Goal: Task Accomplishment & Management: Complete application form

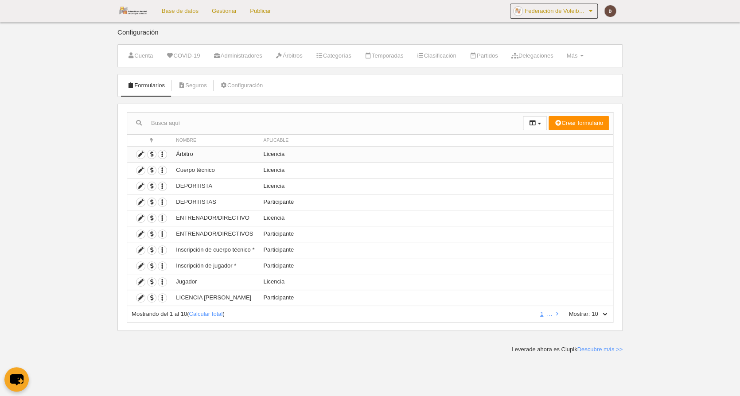
click at [200, 151] on td "Árbitro" at bounding box center [215, 154] width 87 height 16
click at [153, 152] on span "button" at bounding box center [152, 154] width 8 height 8
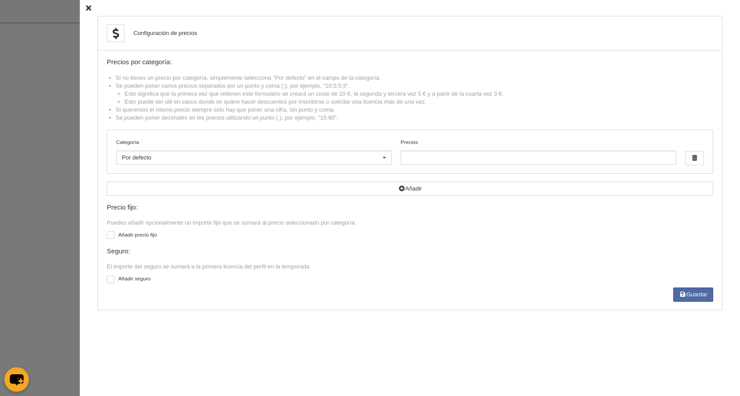
click at [559, 115] on li "Se pueden poner decimales en los precios utilizando un punto (.), por ejemplo, …" at bounding box center [414, 118] width 597 height 8
click at [461, 153] on input "Precios" at bounding box center [539, 158] width 276 height 14
click at [112, 231] on div at bounding box center [111, 235] width 8 height 8
click at [112, 234] on input "checkbox" at bounding box center [110, 237] width 6 height 6
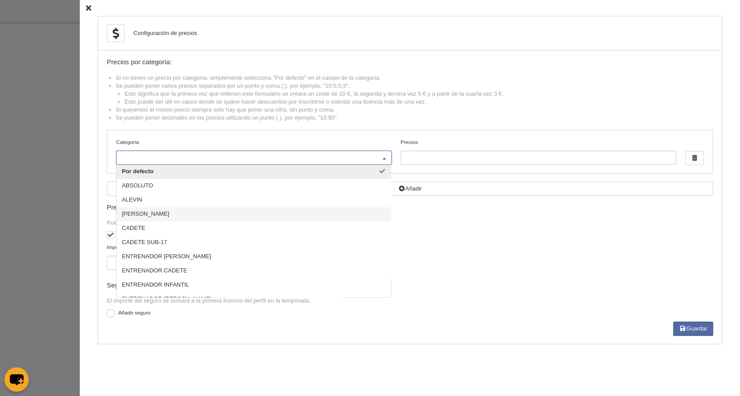
click at [559, 266] on div "Importe fijo" at bounding box center [410, 260] width 613 height 35
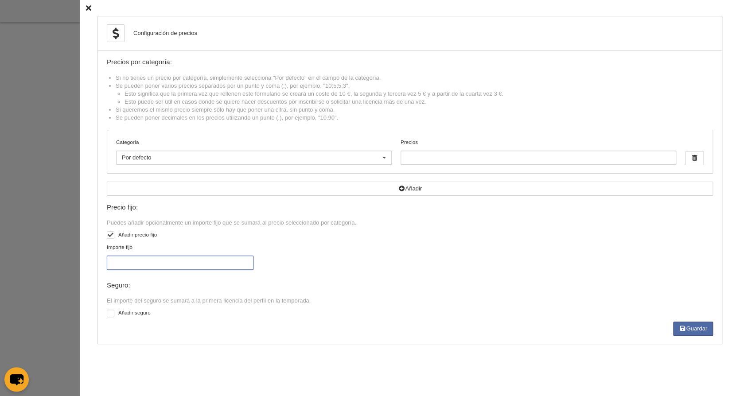
click at [180, 258] on input "Importe fijo" at bounding box center [180, 263] width 147 height 14
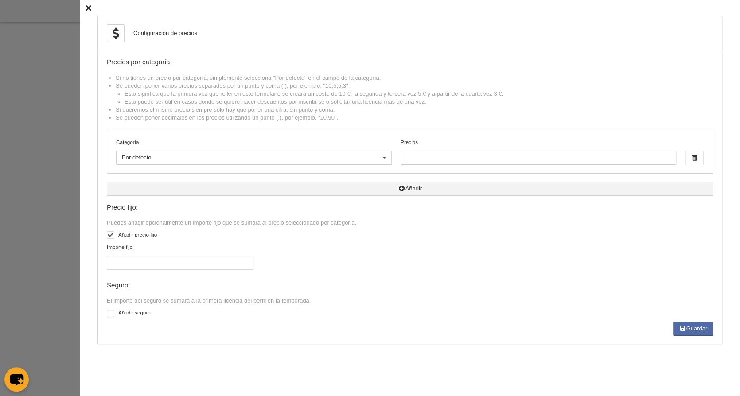
drag, startPoint x: 110, startPoint y: 230, endPoint x: 175, endPoint y: 190, distance: 76.5
click at [110, 231] on div at bounding box center [111, 235] width 8 height 8
click at [110, 234] on input "checkbox" at bounding box center [110, 237] width 6 height 6
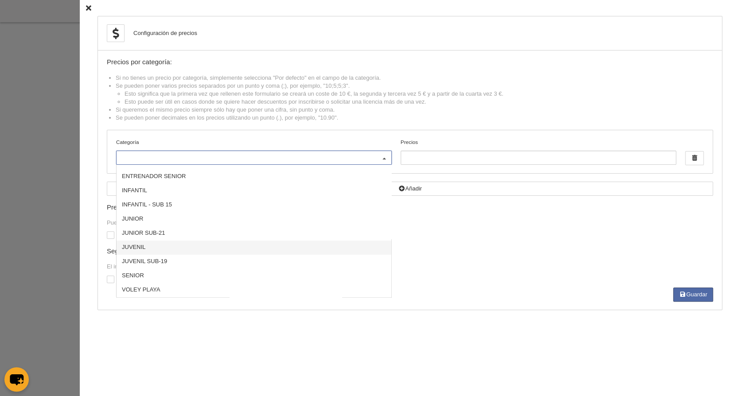
click at [530, 232] on label "Añadir precio fijo" at bounding box center [410, 236] width 606 height 10
click at [113, 234] on input "checkbox" at bounding box center [110, 237] width 6 height 6
checkbox input "true"
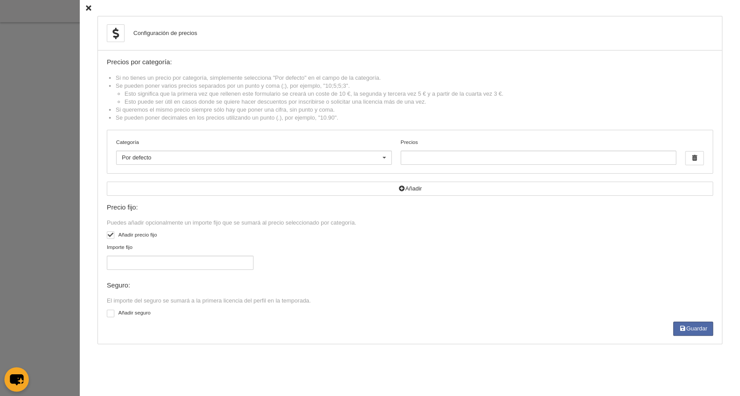
click at [91, 8] on icon at bounding box center [88, 8] width 5 height 6
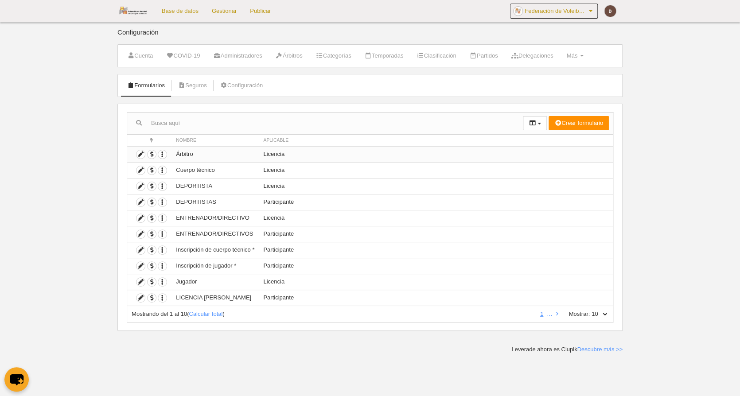
click at [252, 151] on td "Árbitro" at bounding box center [215, 154] width 87 height 16
click at [165, 154] on icon "button" at bounding box center [162, 154] width 8 height 8
click at [140, 153] on icon at bounding box center [141, 154] width 8 height 8
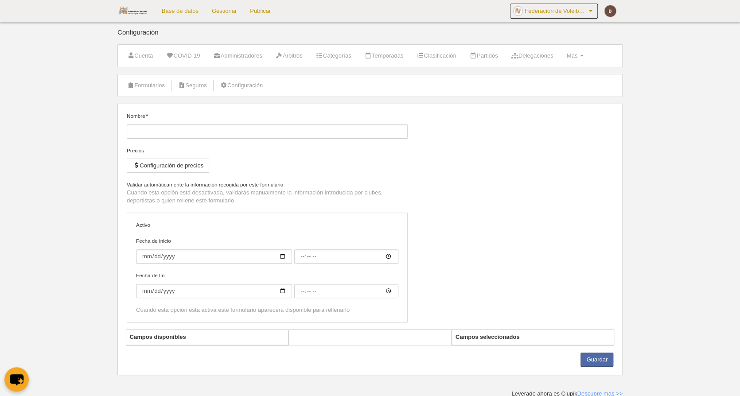
type input "Árbitro"
checkbox input "true"
type input "[DATE]"
type input "00:00"
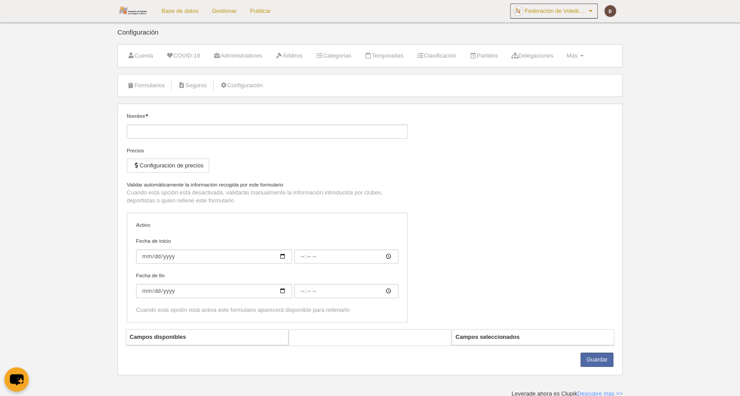
type input "[DATE]"
type input "00:00"
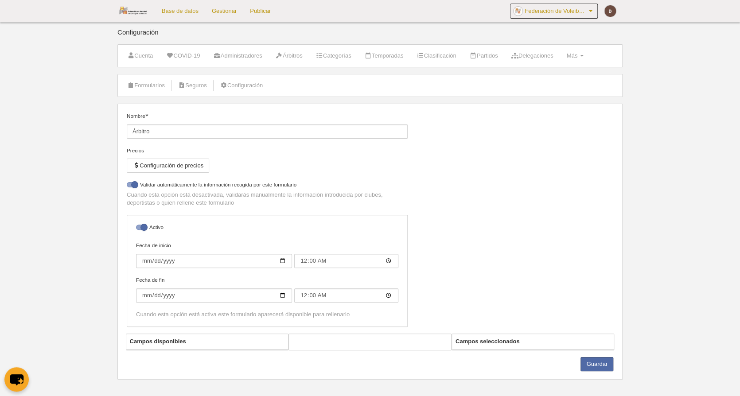
select select "selected"
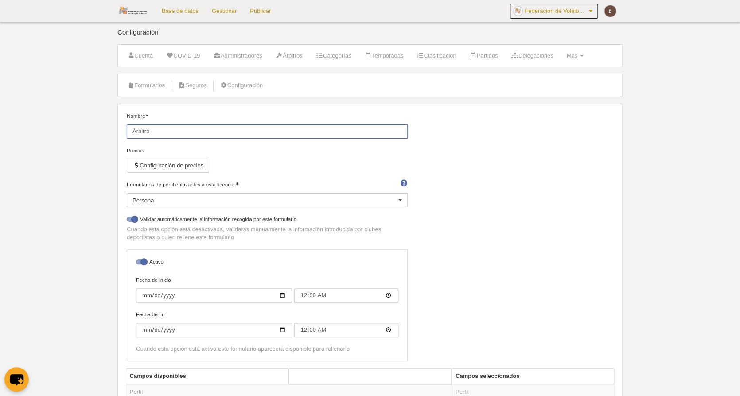
click at [183, 131] on input "Árbitro" at bounding box center [267, 132] width 281 height 14
type input "Árbitro VB"
click at [202, 165] on button "Configuración de precios" at bounding box center [168, 166] width 82 height 14
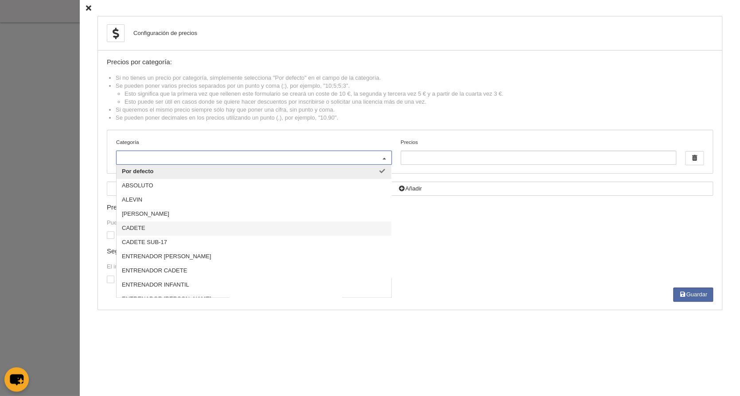
scroll to position [56, 0]
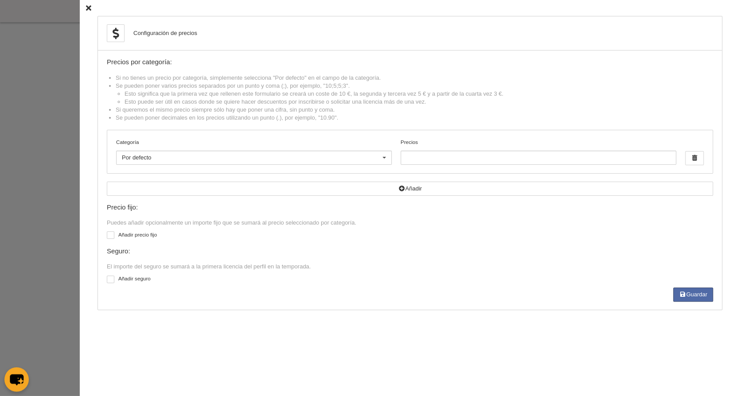
click at [491, 233] on label "Añadir precio fijo" at bounding box center [410, 236] width 606 height 10
click at [113, 234] on input "checkbox" at bounding box center [110, 237] width 6 height 6
checkbox input "true"
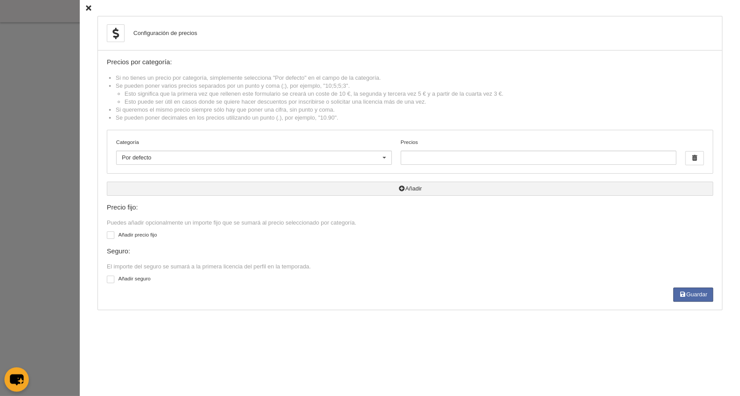
scroll to position [0, 0]
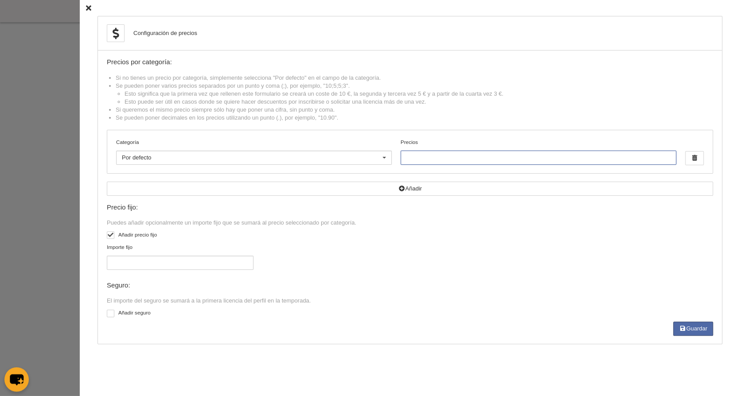
click at [453, 156] on input "Precios" at bounding box center [539, 158] width 276 height 14
type input "50"
click at [472, 235] on label "Añadir precio fijo" at bounding box center [410, 236] width 606 height 10
click at [113, 235] on input "checkbox" at bounding box center [110, 237] width 6 height 6
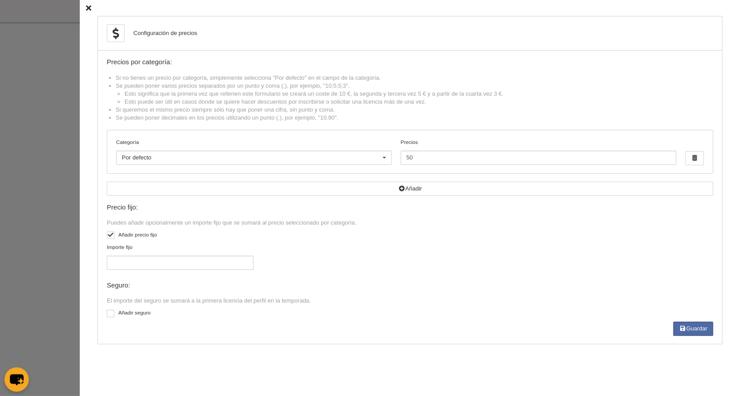
checkbox input "false"
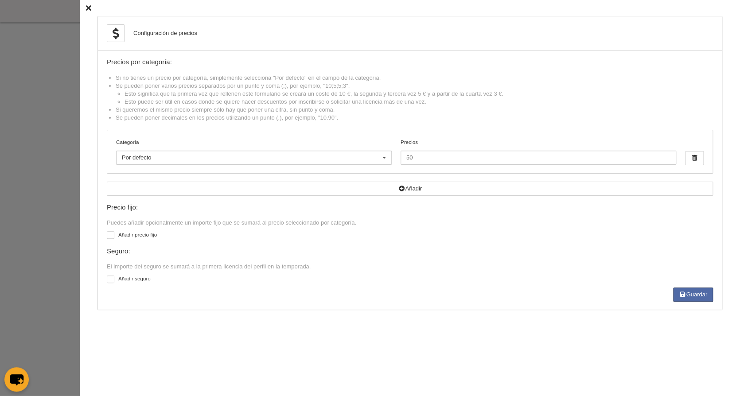
click at [109, 276] on div at bounding box center [111, 280] width 8 height 8
click at [109, 278] on input "checkbox" at bounding box center [110, 281] width 6 height 6
checkbox input "true"
drag, startPoint x: 314, startPoint y: 296, endPoint x: 183, endPoint y: 294, distance: 130.3
click at [312, 296] on div "Sin especificar Sin especificar No hay resultados para la búsqueda No hay opcio…" at bounding box center [410, 300] width 613 height 27
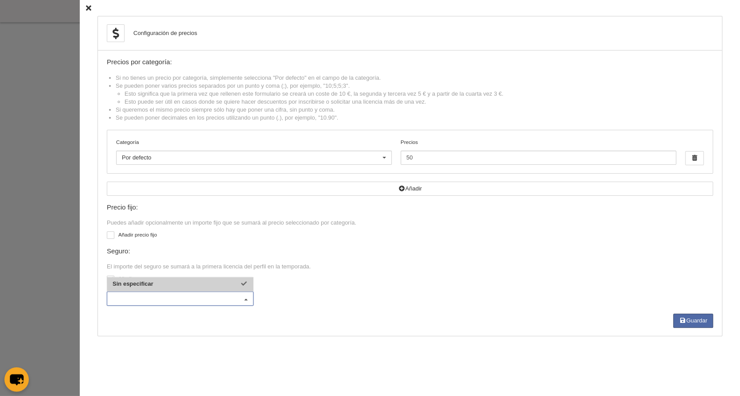
click at [321, 300] on div "Sin especificar No hay resultados para la búsqueda No hay opciones" at bounding box center [410, 300] width 613 height 27
click at [221, 299] on div "Sin especificar" at bounding box center [180, 299] width 147 height 14
click at [469, 267] on div "Precio fijo: Puedes añadir opcionalmente un importe fijo que se sumará al preci…" at bounding box center [410, 259] width 606 height 110
click at [89, 8] on icon at bounding box center [88, 8] width 5 height 6
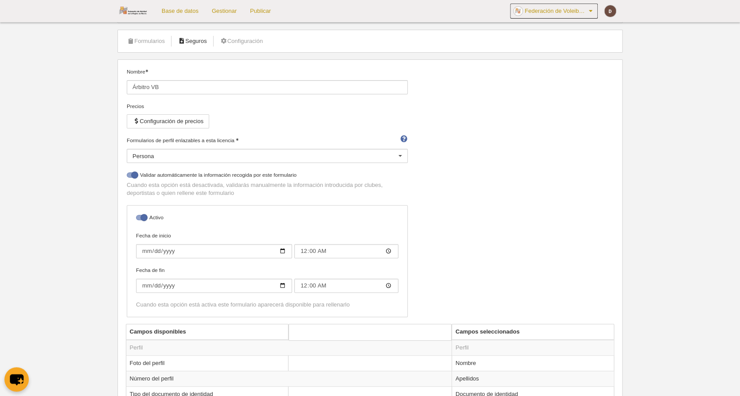
click at [207, 45] on link "Seguros" at bounding box center [192, 41] width 39 height 13
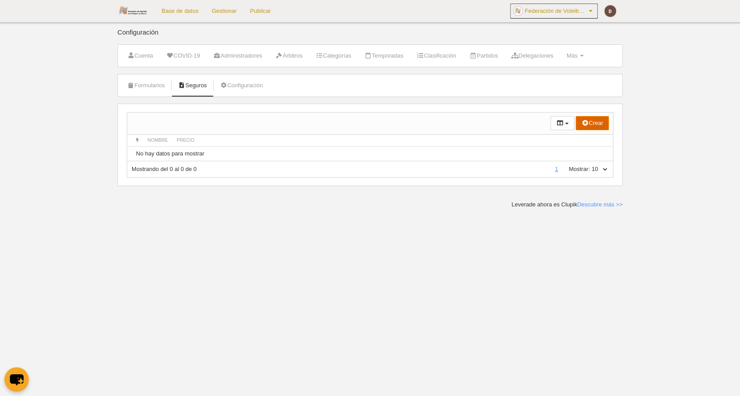
click at [595, 126] on button "Crear" at bounding box center [592, 123] width 33 height 14
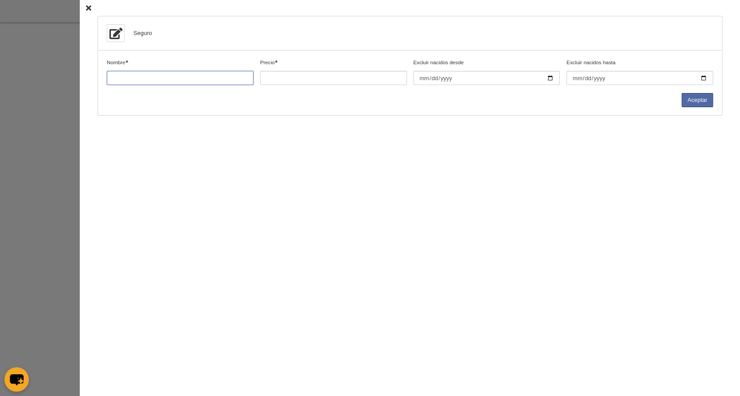
click at [224, 77] on input "Nombre" at bounding box center [180, 78] width 147 height 14
type input "S"
type input "A"
type input "ARBITRO"
type input "30"
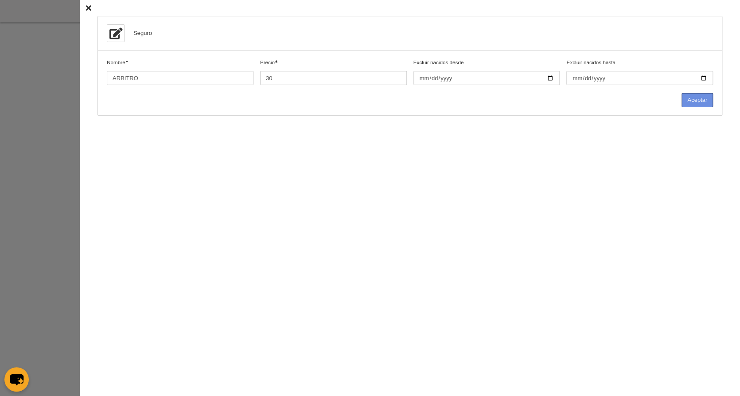
click at [703, 102] on button "Aceptar" at bounding box center [697, 100] width 31 height 14
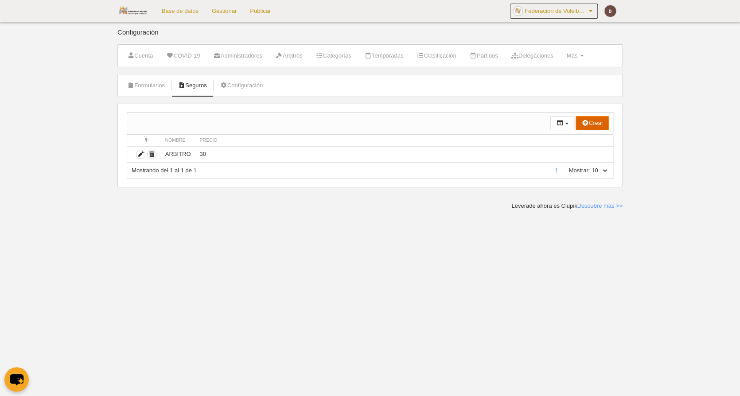
click at [597, 126] on button "Crear" at bounding box center [592, 123] width 33 height 14
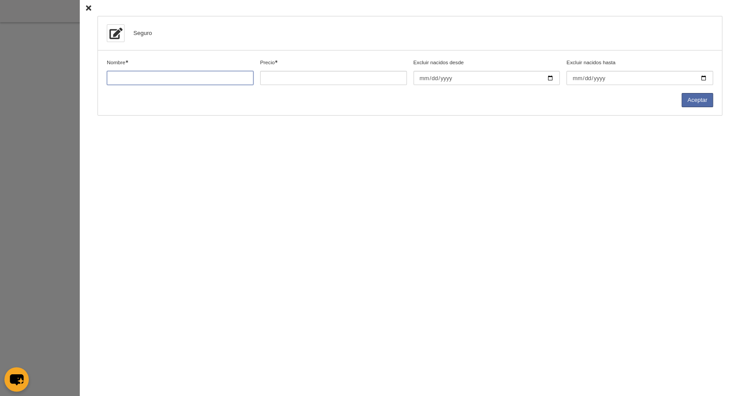
click at [191, 82] on input "Nombre" at bounding box center [180, 78] width 147 height 14
type input "JUGADOR VB <18 AÑOS"
type input "30"
click at [455, 80] on input "Excluir nacidos desde" at bounding box center [487, 78] width 147 height 14
click at [434, 80] on input "Excluir nacidos desde" at bounding box center [487, 78] width 147 height 14
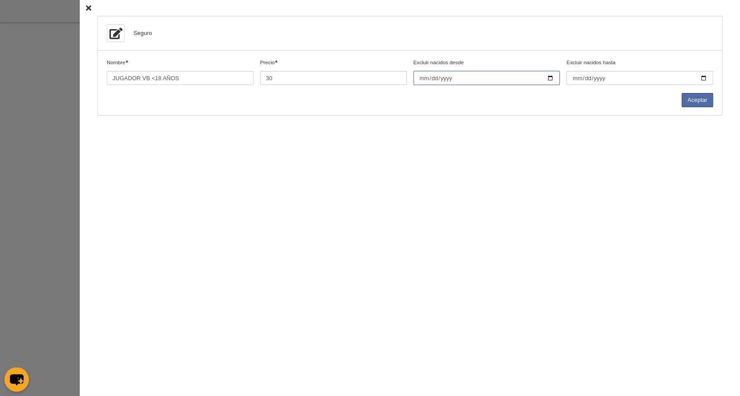
click at [422, 78] on input "Excluir nacidos desde" at bounding box center [487, 78] width 147 height 14
click at [422, 80] on input "2007-01-01" at bounding box center [487, 78] width 147 height 14
drag, startPoint x: 643, startPoint y: 102, endPoint x: 682, endPoint y: 103, distance: 39.5
click at [645, 102] on div "Aceptar" at bounding box center [410, 100] width 606 height 14
click at [458, 81] on input "2008-12-31" at bounding box center [487, 78] width 147 height 14
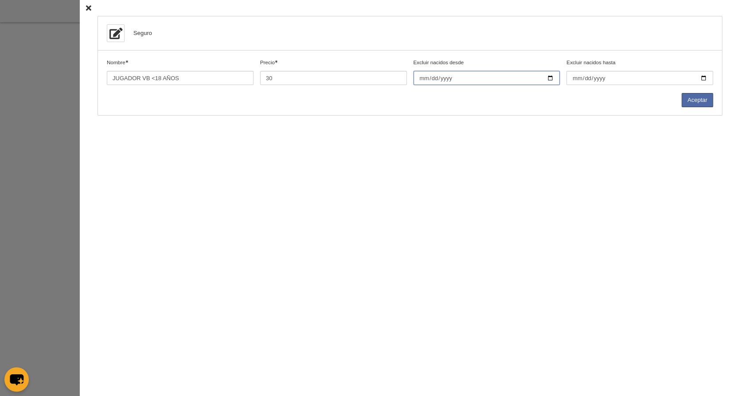
click at [446, 78] on input "2008-12-31" at bounding box center [487, 78] width 147 height 14
type input "2006-12-31"
click at [620, 117] on div "Seguro Nombre Precio 30 Excluir nacidos desde 2006-12-31 Excluir nacidos hasta …" at bounding box center [410, 198] width 660 height 396
click at [703, 103] on button "Aceptar" at bounding box center [697, 100] width 31 height 14
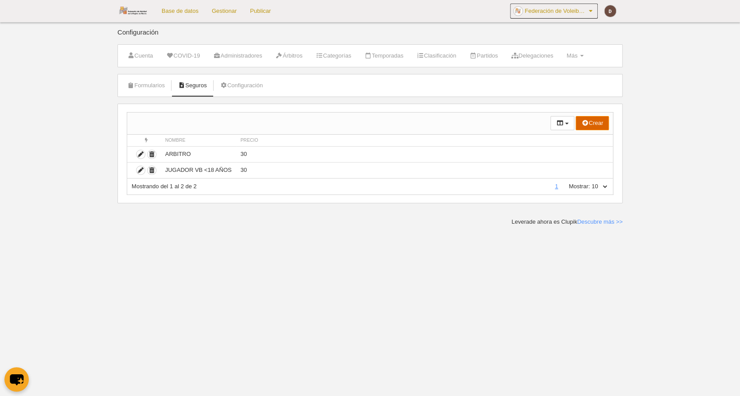
click at [595, 125] on button "Crear" at bounding box center [592, 123] width 33 height 14
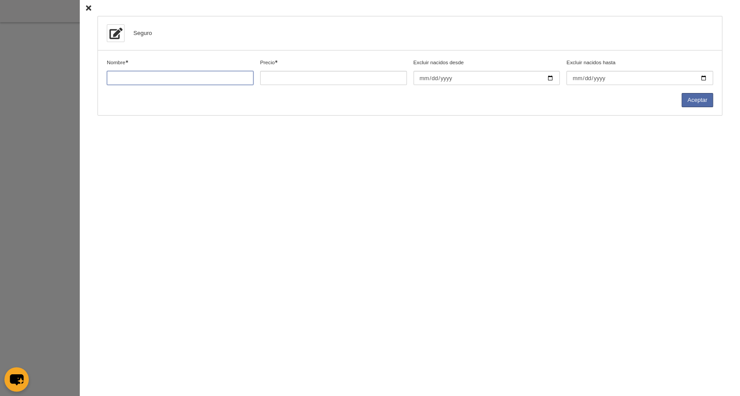
click at [180, 78] on input "Nombre" at bounding box center [180, 78] width 147 height 14
type input "JUGADOR >18AÑOS"
type input "45"
click at [576, 79] on input "Excluir nacidos hasta" at bounding box center [639, 78] width 147 height 14
type input "0008-12-31"
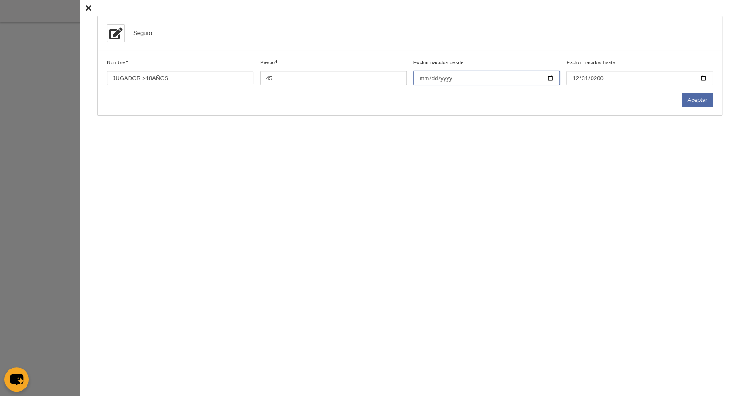
click at [456, 81] on input "Excluir nacidos desde" at bounding box center [487, 78] width 147 height 14
click at [519, 45] on div "Seguro" at bounding box center [410, 33] width 624 height 34
click at [601, 78] on input "[DATE]" at bounding box center [639, 78] width 147 height 14
type input "2009-12-31"
click at [703, 101] on button "Aceptar" at bounding box center [697, 100] width 31 height 14
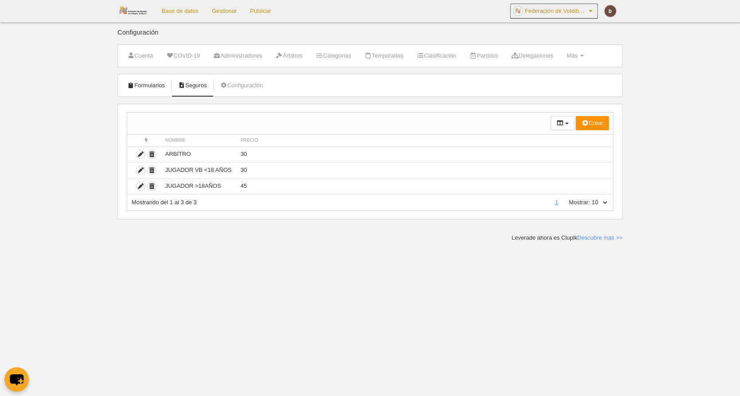
click at [148, 86] on link "Formularios" at bounding box center [145, 85] width 47 height 13
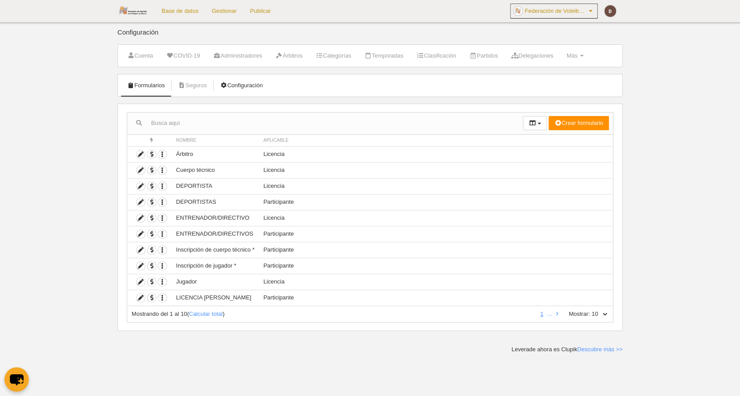
click at [267, 86] on link "Configuración" at bounding box center [241, 85] width 52 height 13
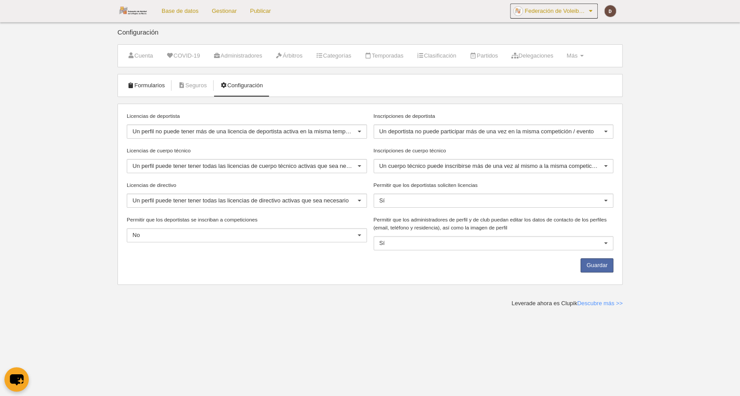
click at [147, 83] on link "Formularios" at bounding box center [145, 85] width 47 height 13
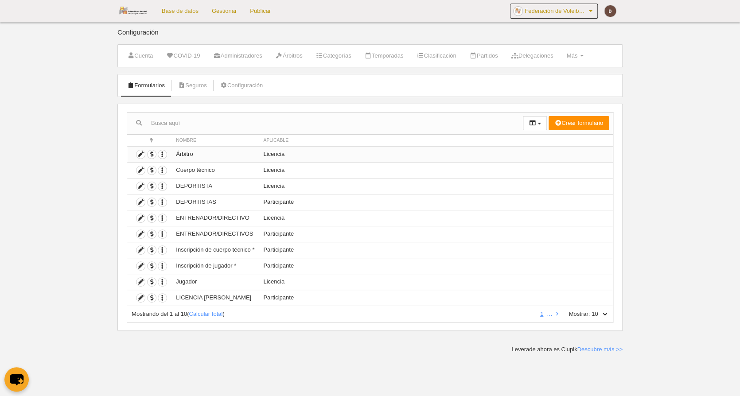
click at [213, 155] on td "Árbitro" at bounding box center [215, 154] width 87 height 16
click at [151, 153] on span "button" at bounding box center [152, 154] width 8 height 8
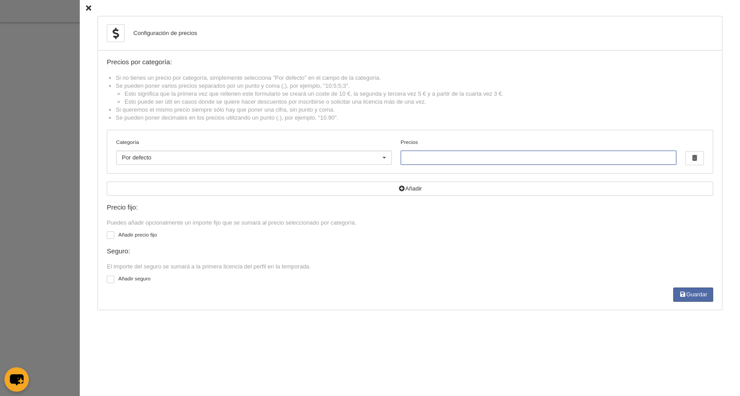
click at [424, 159] on input "Precios" at bounding box center [539, 158] width 276 height 14
type input "50"
click at [114, 276] on div at bounding box center [111, 280] width 8 height 8
click at [113, 278] on input "checkbox" at bounding box center [110, 281] width 6 height 6
checkbox input "true"
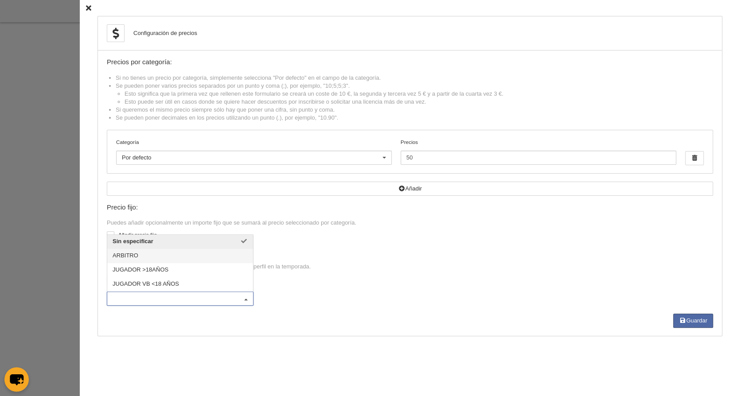
click at [146, 254] on span "ARBITRO" at bounding box center [180, 256] width 146 height 14
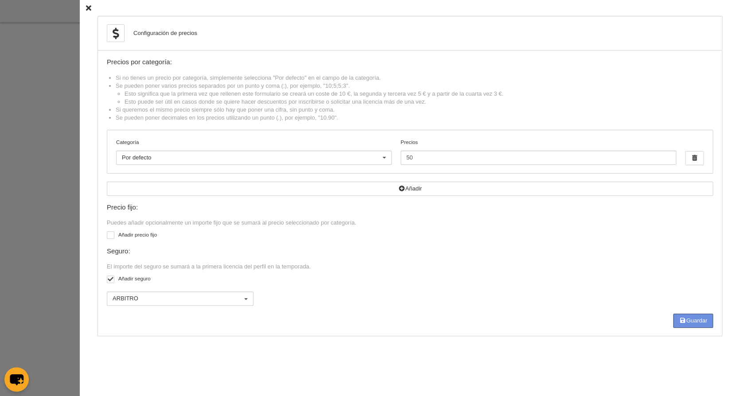
click at [697, 314] on button "Guardar" at bounding box center [693, 321] width 40 height 14
click at [432, 155] on input "50" at bounding box center [539, 158] width 276 height 14
click at [684, 308] on div "ARBITRO Sin especificar ARBITRO JUGADOR >18AÑOS JUGADOR VB <18 AÑOS No hay resu…" at bounding box center [410, 300] width 613 height 27
click at [684, 317] on button "Guardar" at bounding box center [693, 321] width 40 height 14
type input "50"
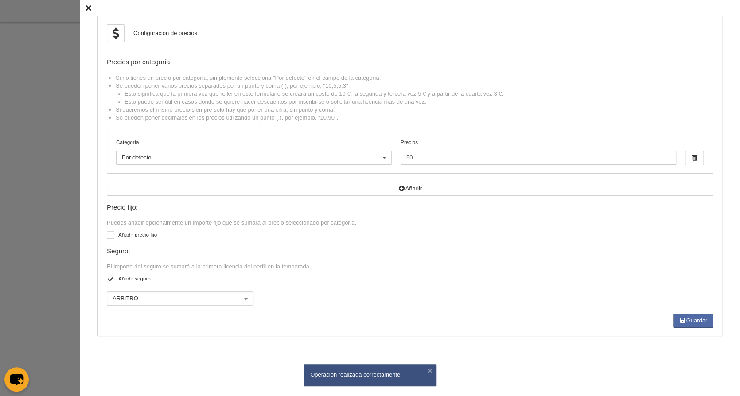
click at [89, 8] on icon at bounding box center [88, 8] width 5 height 6
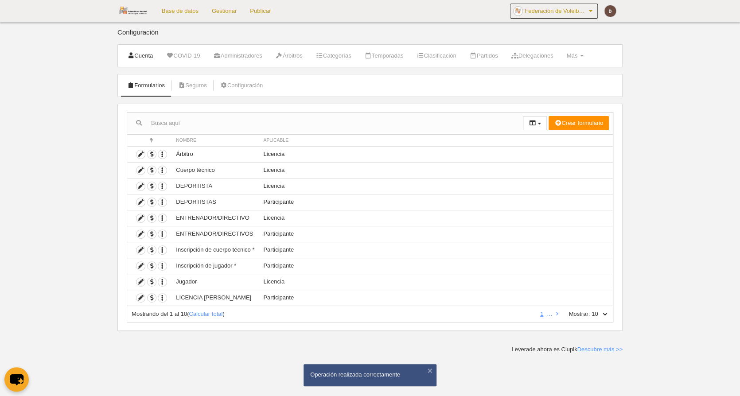
click at [143, 57] on link "Cuenta" at bounding box center [139, 55] width 35 height 13
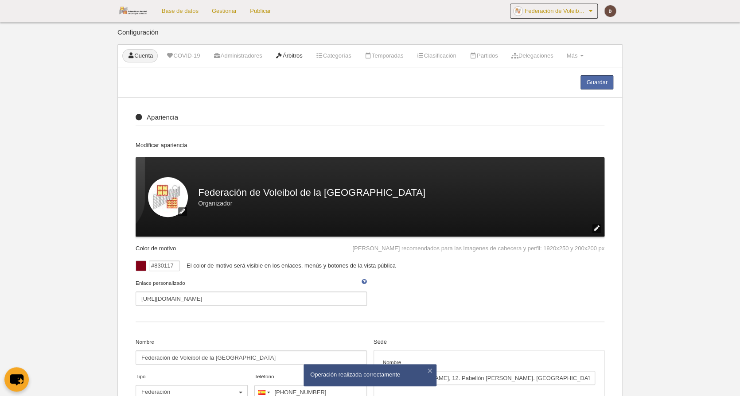
click at [301, 52] on link "Árbitros" at bounding box center [289, 55] width 37 height 13
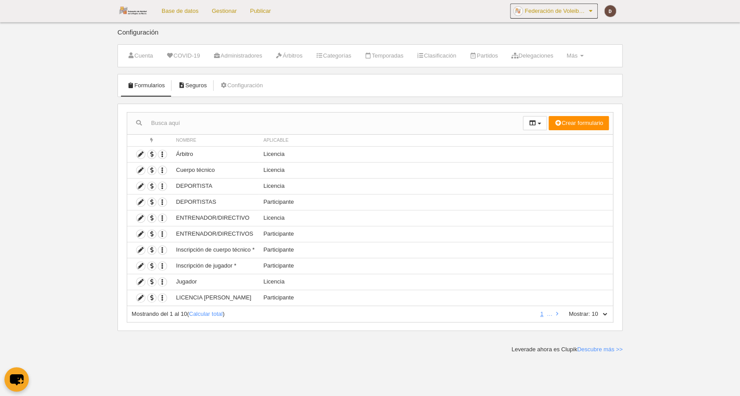
click at [200, 82] on link "Seguros" at bounding box center [192, 85] width 39 height 13
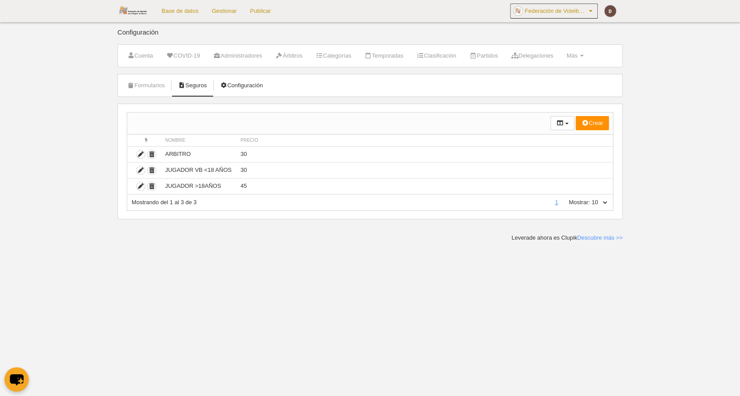
click at [252, 85] on link "Configuración" at bounding box center [241, 85] width 52 height 13
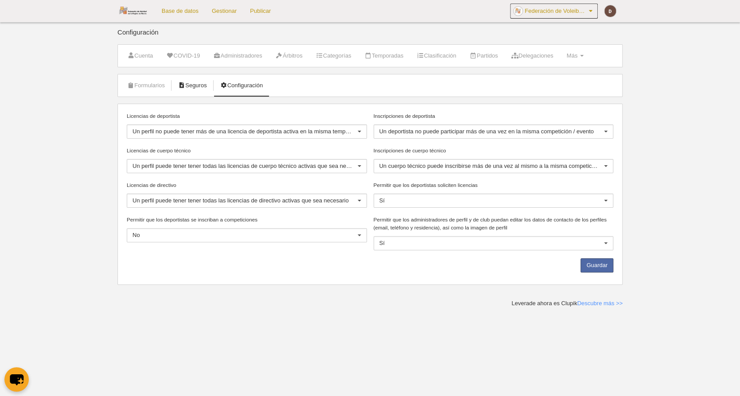
click at [207, 85] on link "Seguros" at bounding box center [192, 85] width 39 height 13
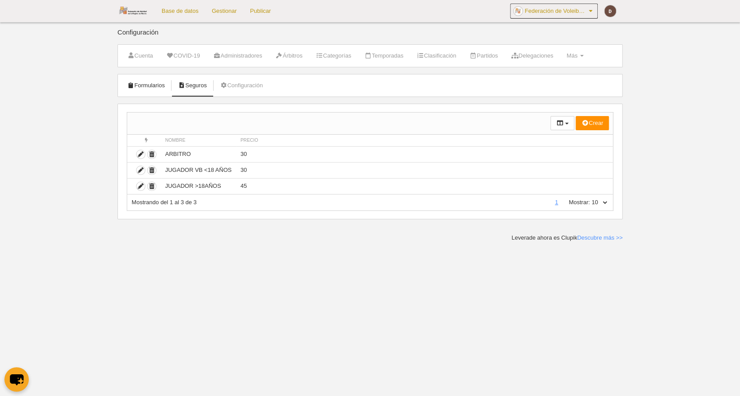
click at [153, 84] on link "Formularios" at bounding box center [145, 85] width 47 height 13
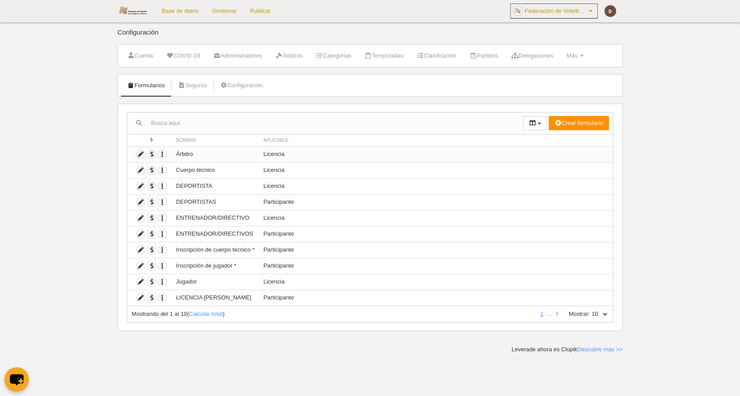
click at [208, 157] on td "Árbitro" at bounding box center [215, 154] width 87 height 16
click at [154, 154] on span "button" at bounding box center [152, 154] width 8 height 8
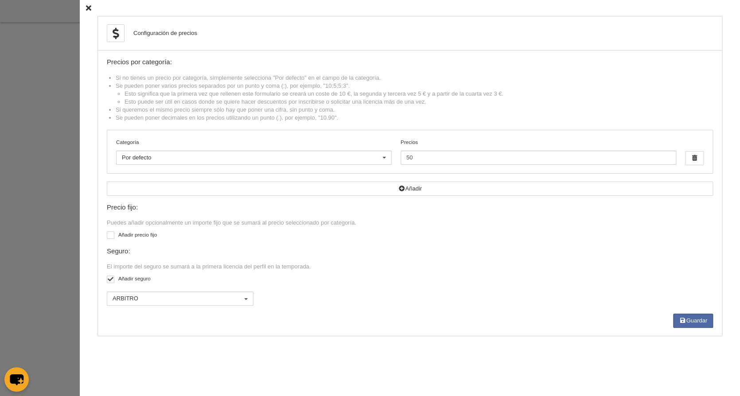
click at [87, 8] on icon at bounding box center [88, 8] width 5 height 6
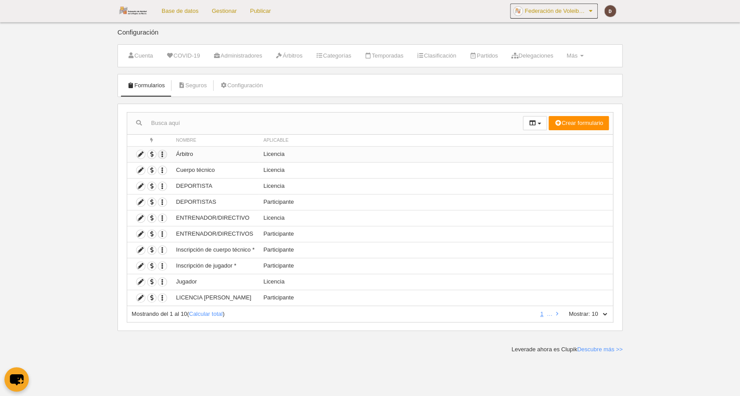
click at [164, 153] on icon "button" at bounding box center [162, 154] width 8 height 8
click at [143, 152] on icon at bounding box center [141, 154] width 8 height 8
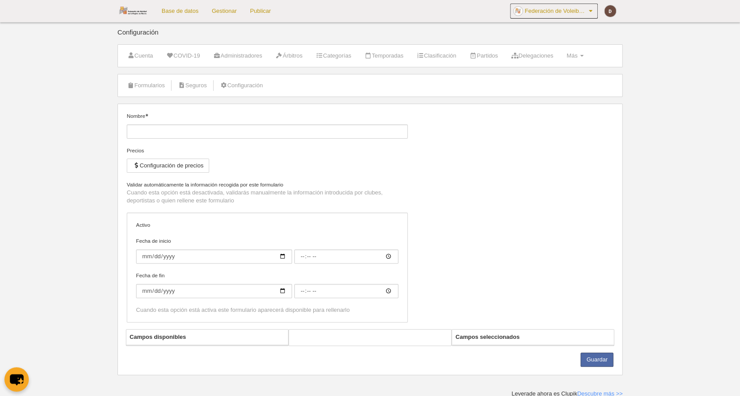
type input "Árbitro"
checkbox input "true"
type input "[DATE]"
type input "00:00"
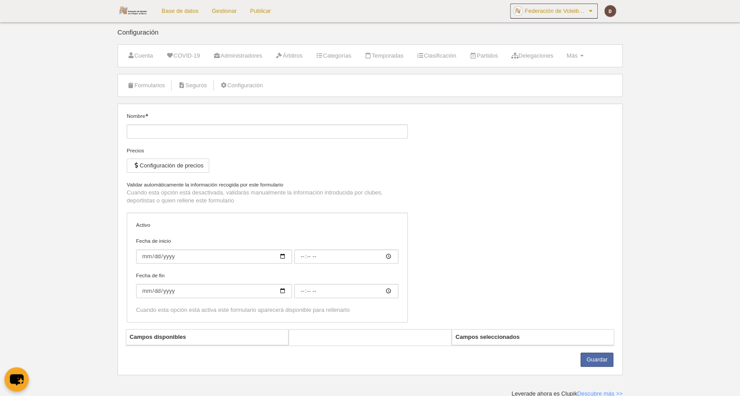
type input "[DATE]"
type input "00:00"
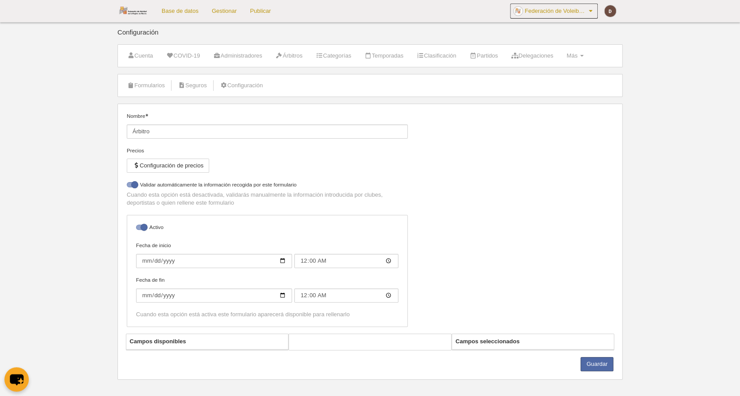
select select "selected"
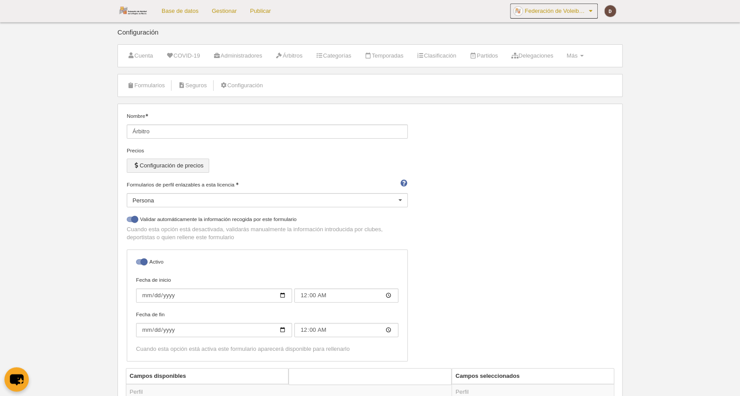
click at [186, 161] on button "Configuración de precios" at bounding box center [168, 166] width 82 height 14
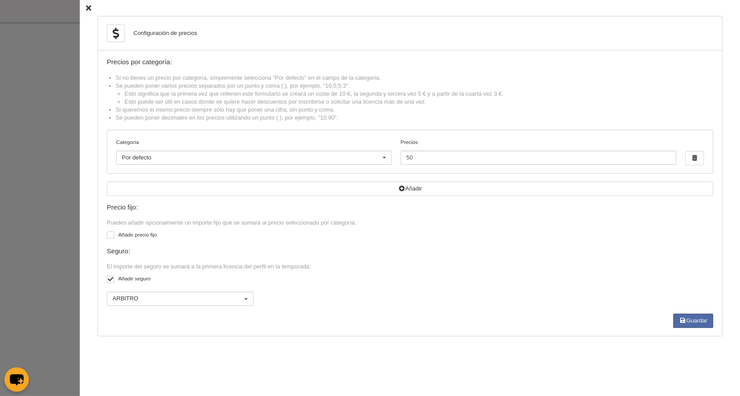
click at [87, 11] on icon at bounding box center [88, 8] width 5 height 6
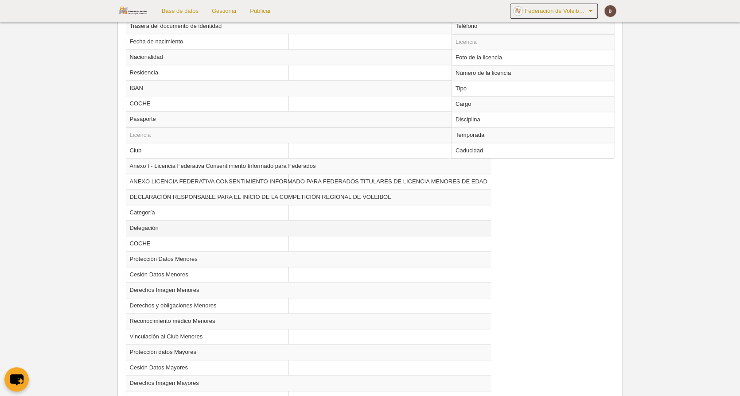
scroll to position [461, 0]
click at [169, 234] on td "COCHE" at bounding box center [308, 242] width 365 height 16
select select
radio input "false"
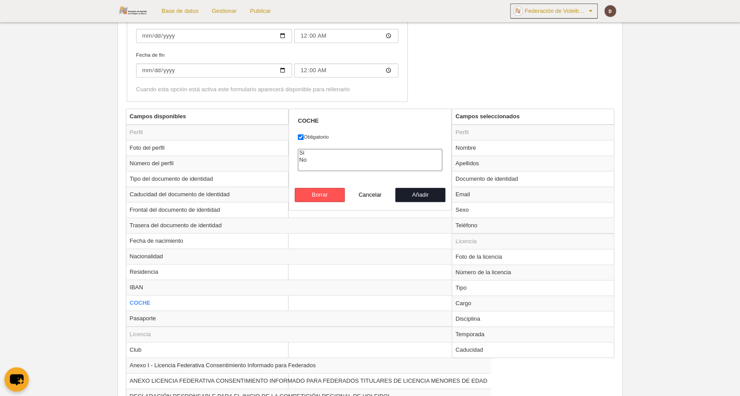
scroll to position [255, 0]
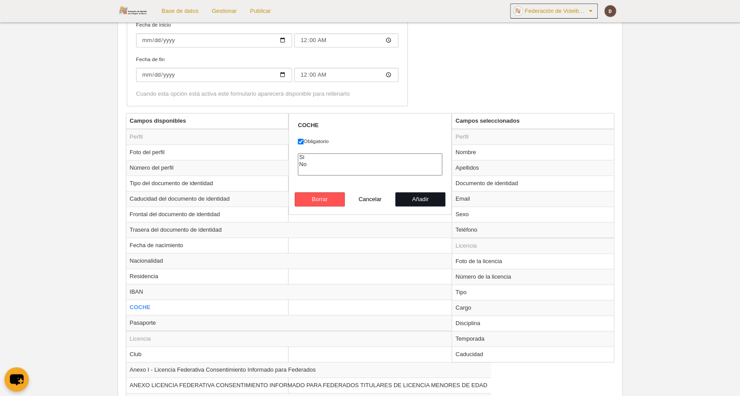
click at [413, 193] on button "Añadir" at bounding box center [420, 199] width 51 height 14
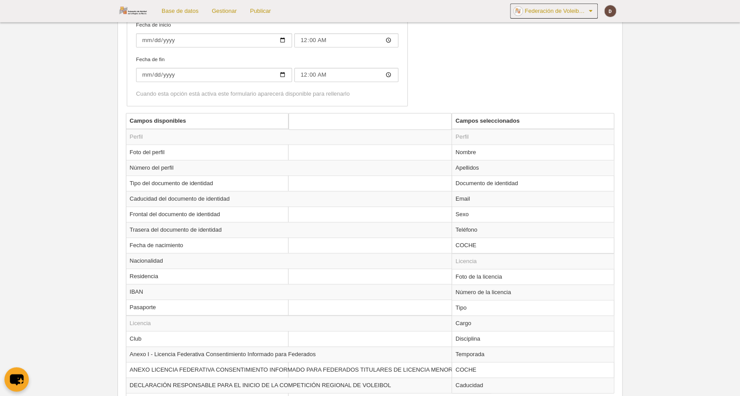
radio input "false"
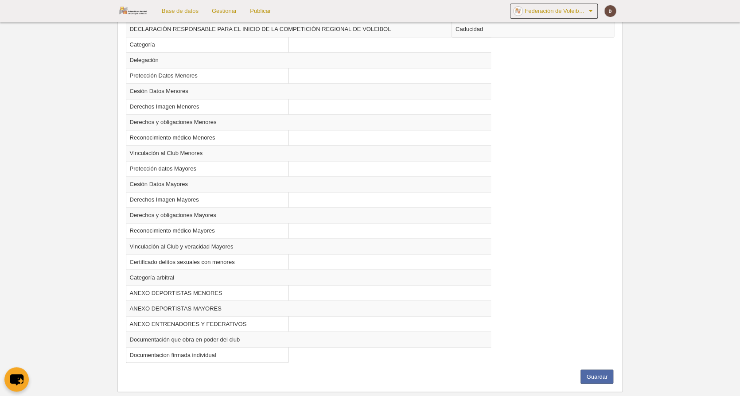
scroll to position [611, 0]
click at [589, 371] on button "Guardar" at bounding box center [597, 378] width 33 height 14
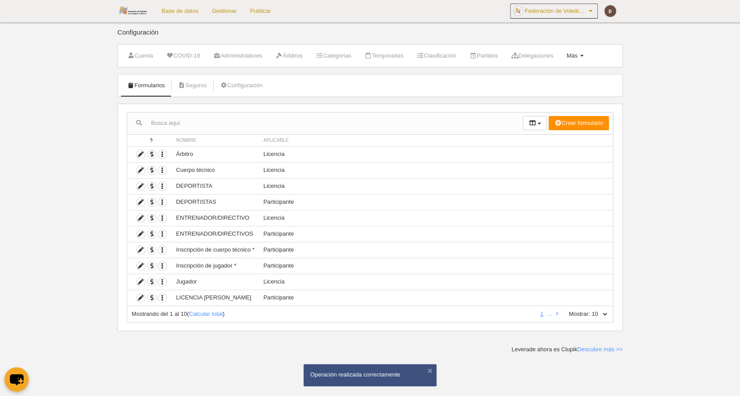
click at [578, 54] on span "Más" at bounding box center [571, 55] width 11 height 7
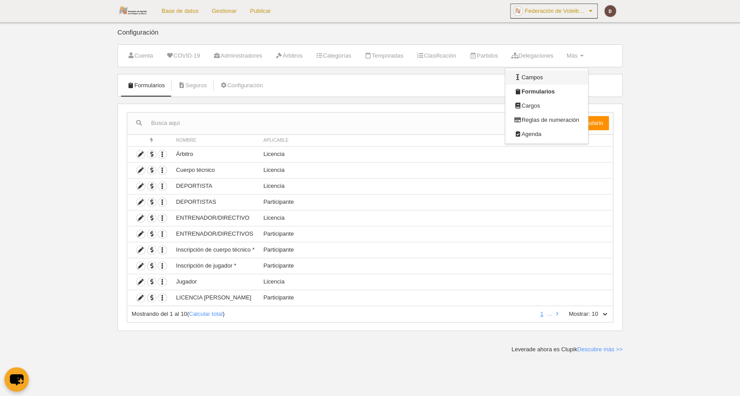
click at [558, 74] on link "Campos" at bounding box center [546, 77] width 82 height 14
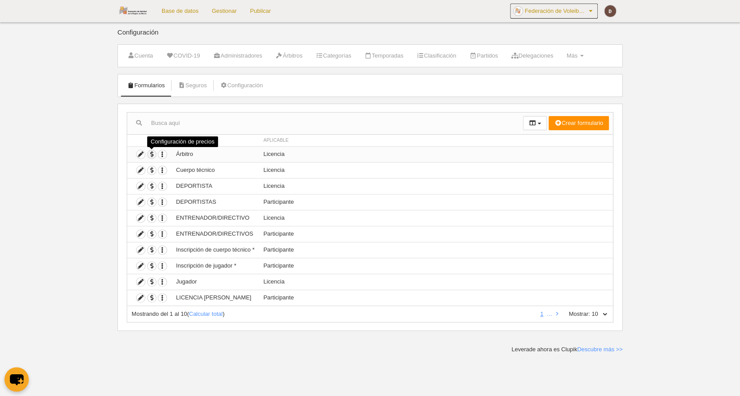
click at [152, 153] on span "button" at bounding box center [152, 154] width 8 height 8
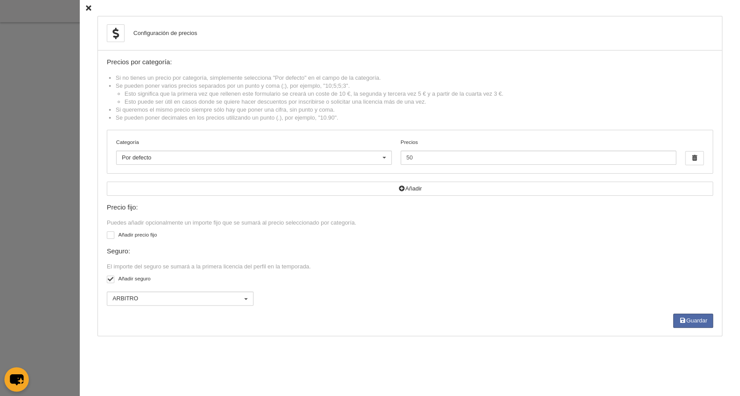
click at [90, 8] on icon at bounding box center [88, 8] width 5 height 6
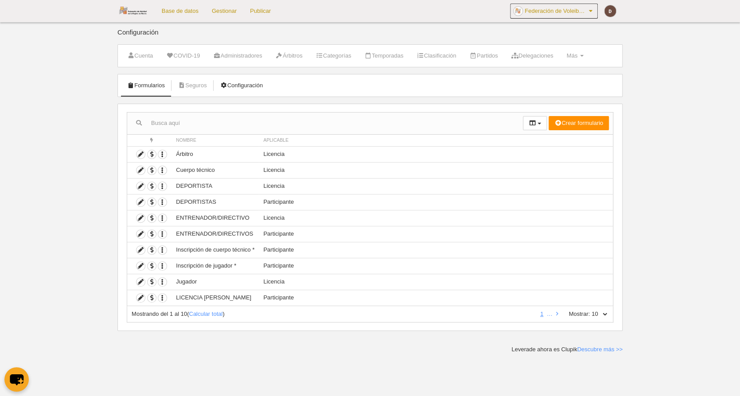
click at [238, 85] on link "Configuración" at bounding box center [241, 85] width 52 height 13
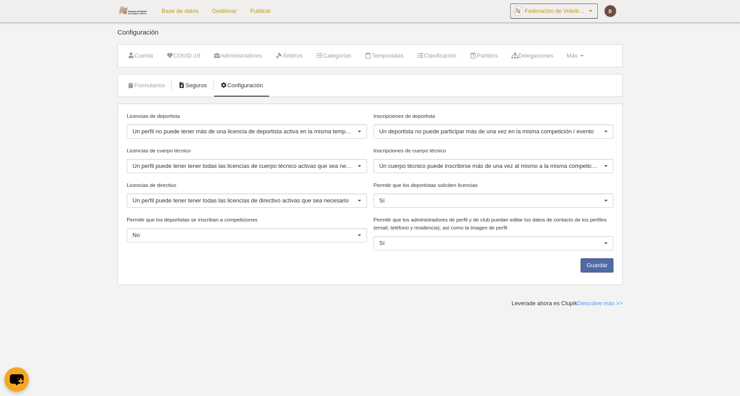
click at [203, 86] on link "Seguros" at bounding box center [192, 85] width 39 height 13
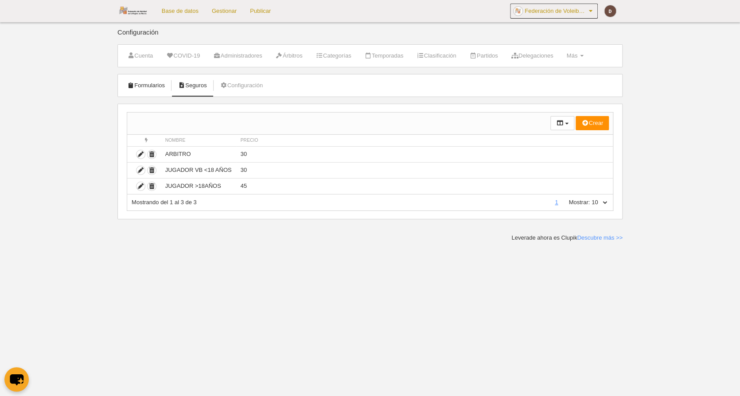
click at [141, 85] on link "Formularios" at bounding box center [145, 85] width 47 height 13
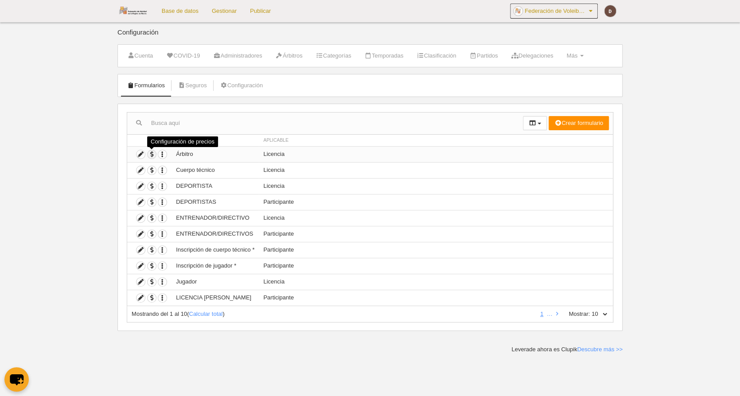
click at [149, 152] on span "button" at bounding box center [152, 154] width 8 height 8
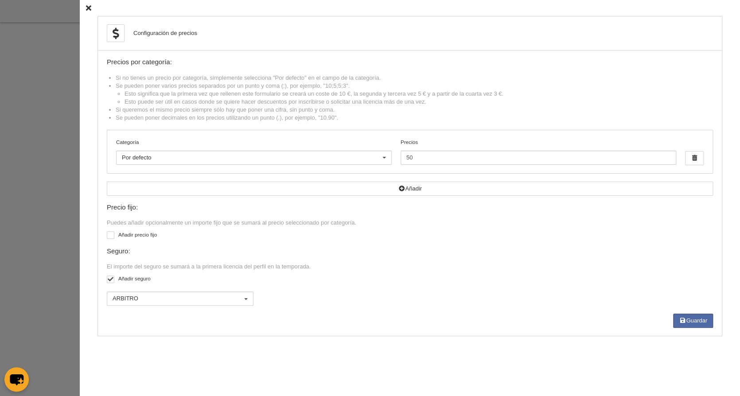
click at [92, 8] on div "Configuración de precios Precios por categoría: Si no tienes un precio por cate…" at bounding box center [410, 198] width 660 height 396
click at [90, 8] on icon at bounding box center [88, 8] width 5 height 6
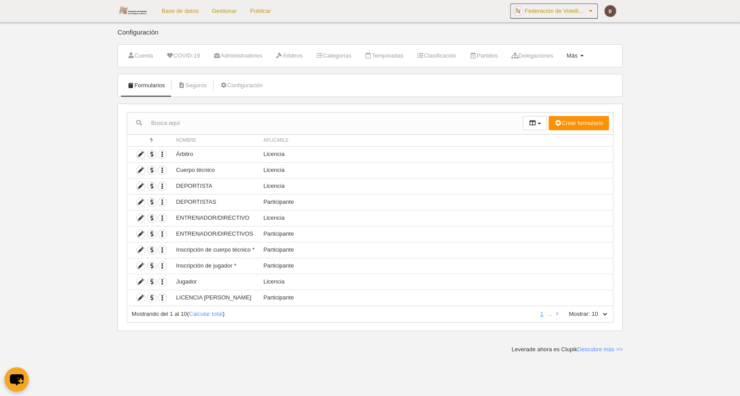
click at [588, 55] on link "Más Menú" at bounding box center [575, 55] width 27 height 13
click at [244, 86] on link "Configuración" at bounding box center [241, 85] width 52 height 13
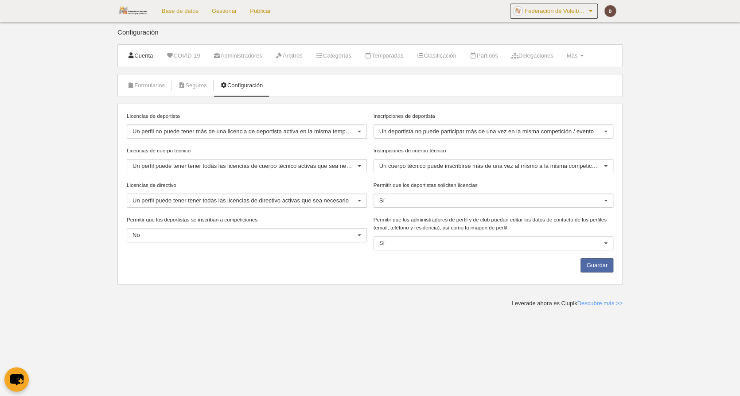
click at [138, 54] on link "Cuenta" at bounding box center [139, 55] width 35 height 13
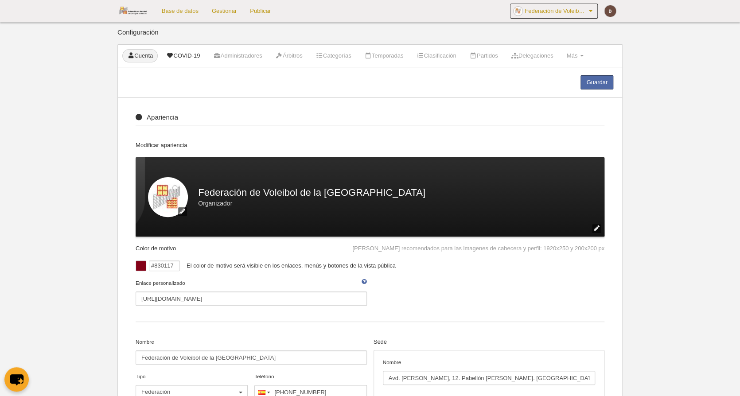
click at [195, 52] on link "COVID-19" at bounding box center [182, 55] width 43 height 13
